Goal: Entertainment & Leisure: Consume media (video, audio)

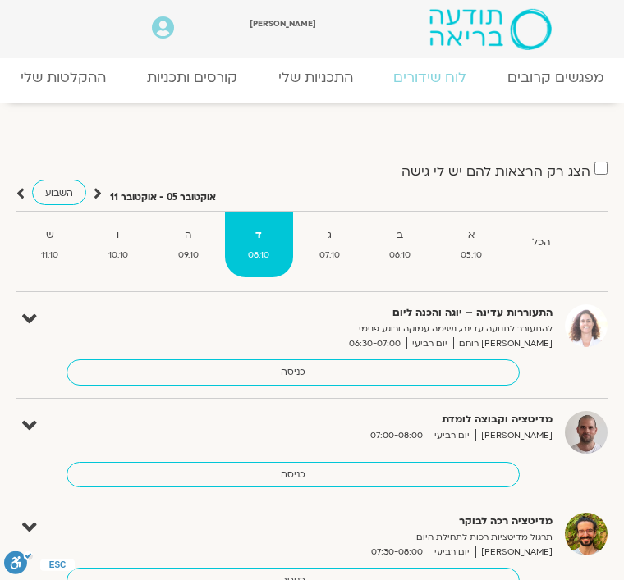
click at [44, 85] on link "ההקלטות שלי" at bounding box center [63, 78] width 126 height 34
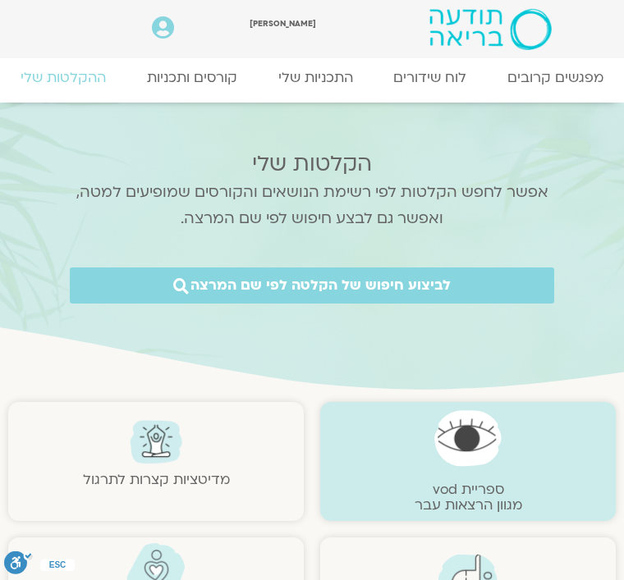
click at [299, 78] on link "התכניות שלי" at bounding box center [316, 78] width 116 height 34
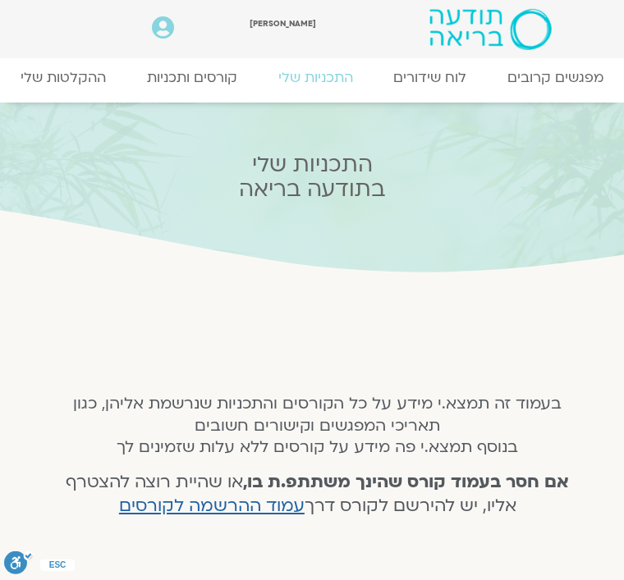
click at [39, 89] on link "ההקלטות שלי" at bounding box center [63, 78] width 126 height 34
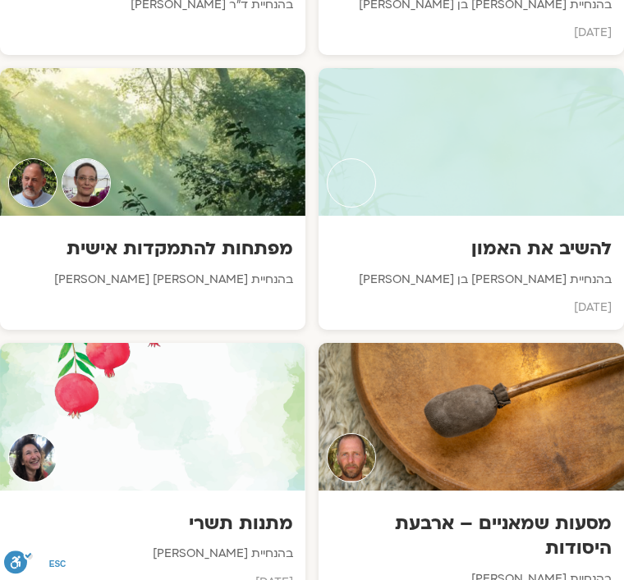
scroll to position [2190, 0]
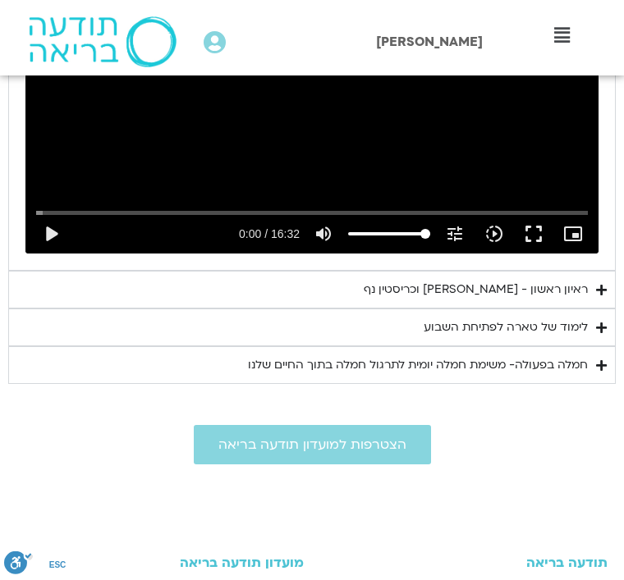
scroll to position [1075, 0]
click at [430, 281] on div "ראיון ראשון - טארה בראך וכריסטין נף" at bounding box center [476, 291] width 224 height 20
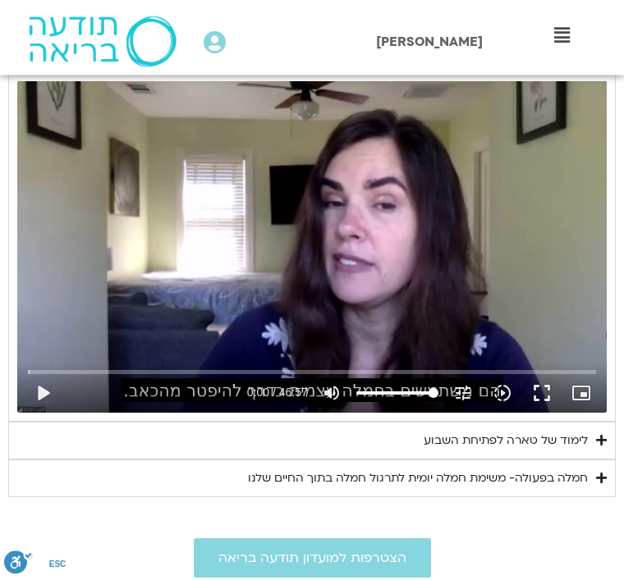
scroll to position [1322, 0]
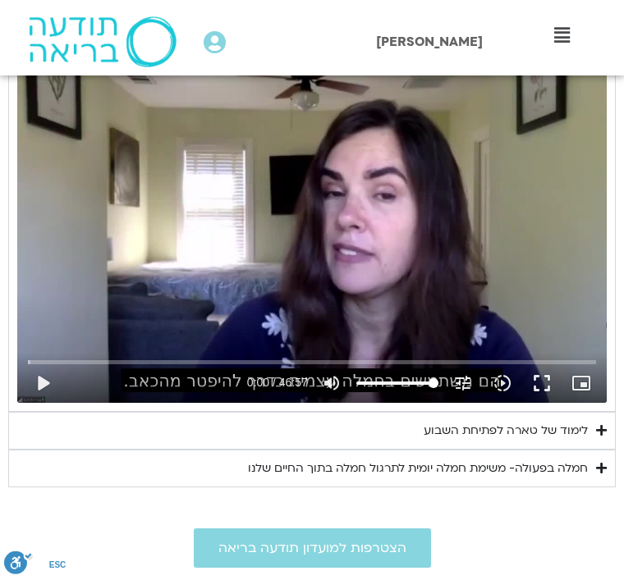
click at [34, 381] on button "play_arrow" at bounding box center [42, 383] width 39 height 39
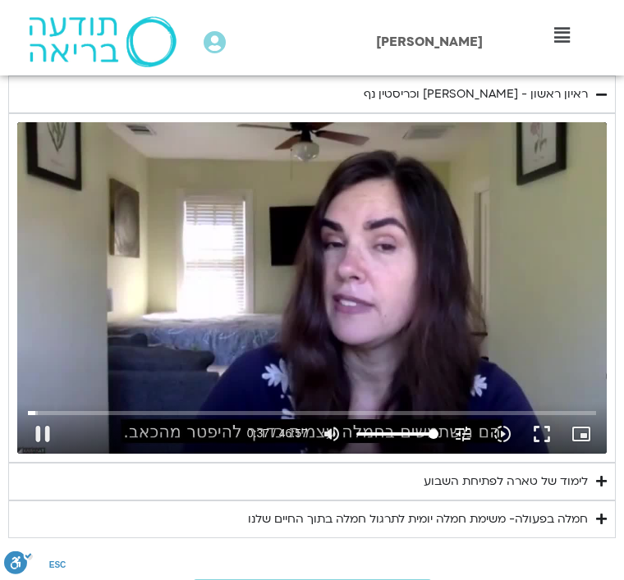
scroll to position [1269, 0]
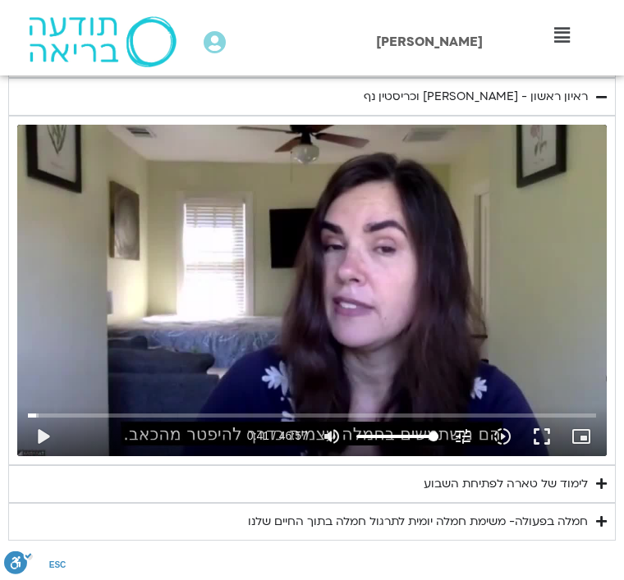
type input "41.8869610510981"
